Goal: Learn about a topic

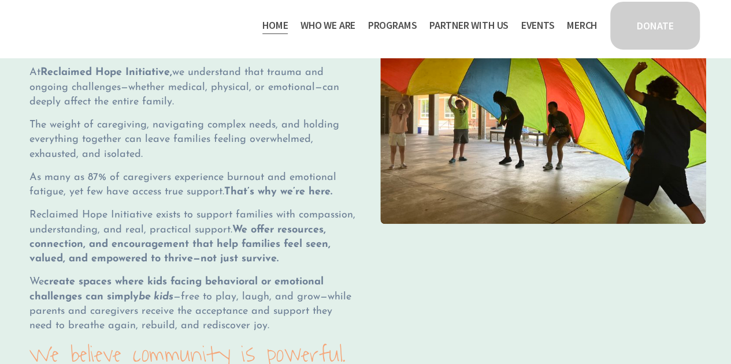
scroll to position [1109, 0]
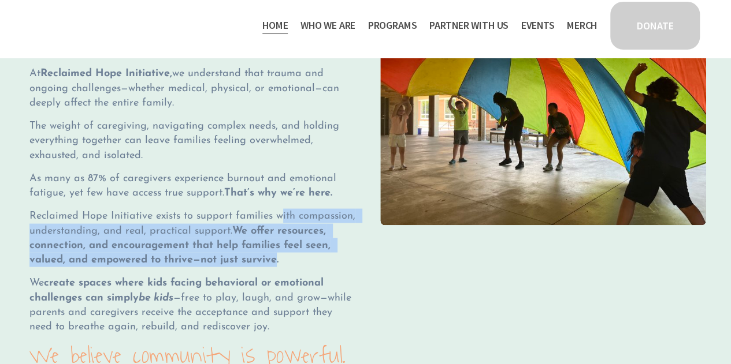
drag, startPoint x: 278, startPoint y: 222, endPoint x: 276, endPoint y: 273, distance: 50.3
click at [276, 266] on span "Reclaimed Hope Initiative exists to support families with compassion, understan…" at bounding box center [193, 238] width 329 height 55
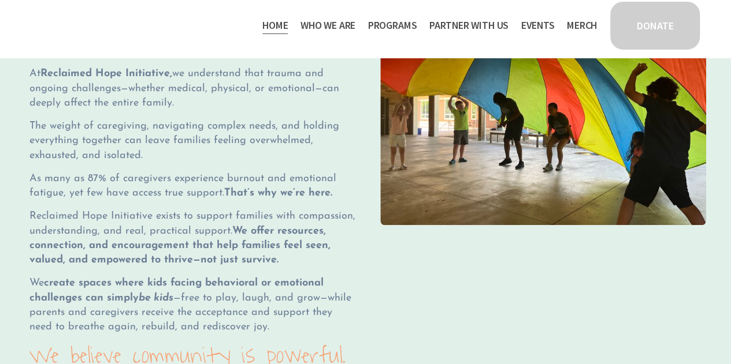
click at [316, 281] on div "There is hope after hardship At Reclaimed Hope Initiative, we understand that t…" at bounding box center [192, 191] width 326 height 353
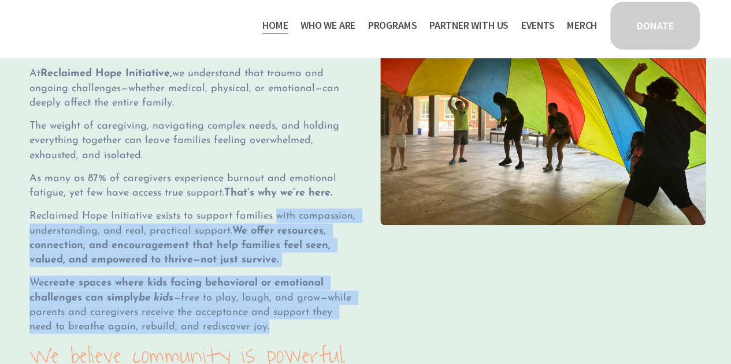
drag, startPoint x: 274, startPoint y: 226, endPoint x: 289, endPoint y: 342, distance: 117.7
click at [289, 342] on div "There is hope after hardship At Reclaimed Hope Initiative, we understand that t…" at bounding box center [192, 191] width 326 height 353
copy div "with compassion, understanding, and real, practical support. We offer resources…"
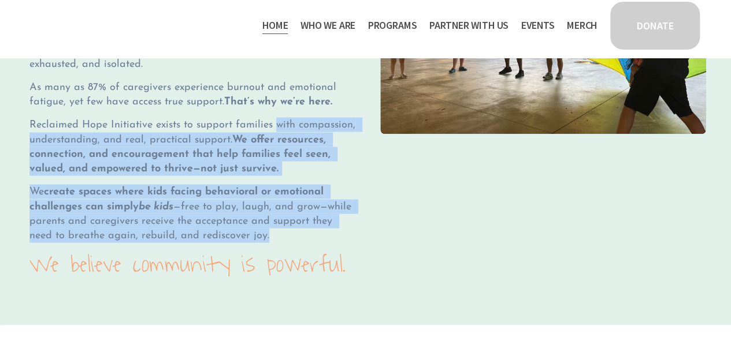
scroll to position [1201, 0]
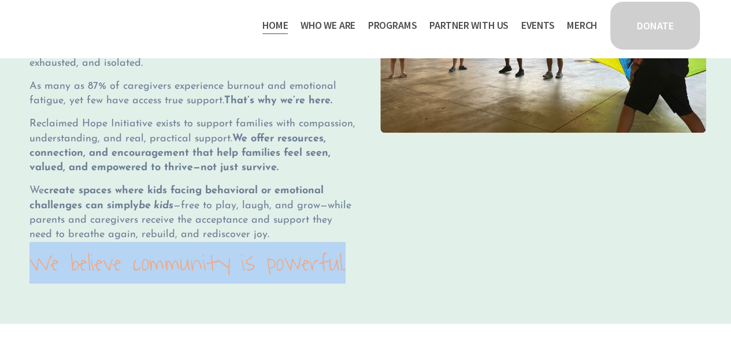
drag, startPoint x: 346, startPoint y: 277, endPoint x: 11, endPoint y: 277, distance: 335.0
click at [11, 277] on div "There is hope after hardship At Reclaimed Hope Initiative, we understand that t…" at bounding box center [365, 100] width 731 height 450
copy code "We believe community is powerful."
